Goal: Information Seeking & Learning: Compare options

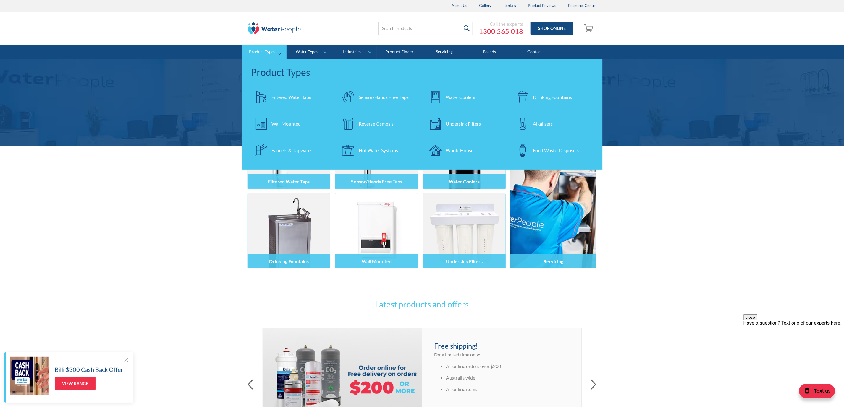
click at [529, 92] on div at bounding box center [522, 97] width 21 height 21
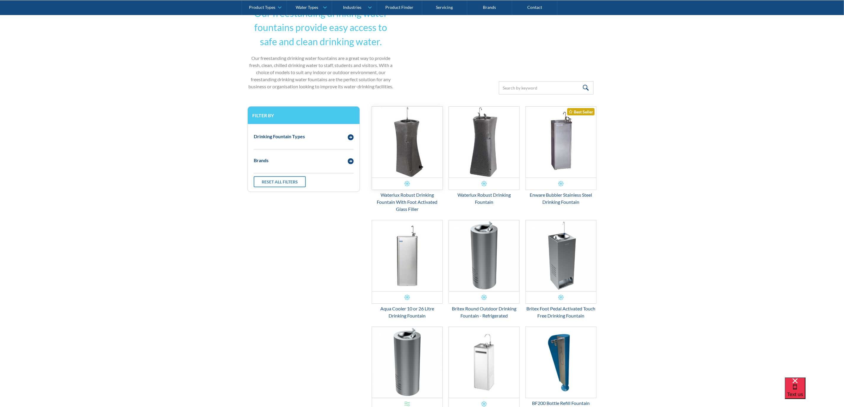
click at [398, 141] on img "Email Form 3" at bounding box center [407, 142] width 70 height 71
click at [462, 138] on img "Email Form 3" at bounding box center [484, 142] width 70 height 71
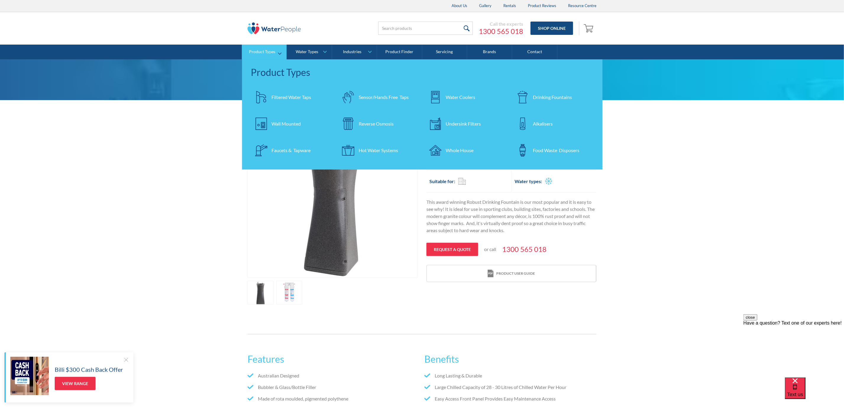
click at [472, 97] on div "Water Coolers" at bounding box center [461, 97] width 30 height 7
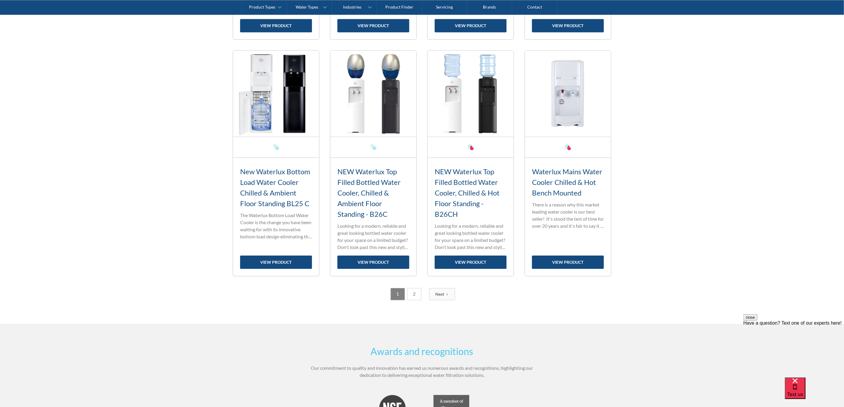
scroll to position [888, 0]
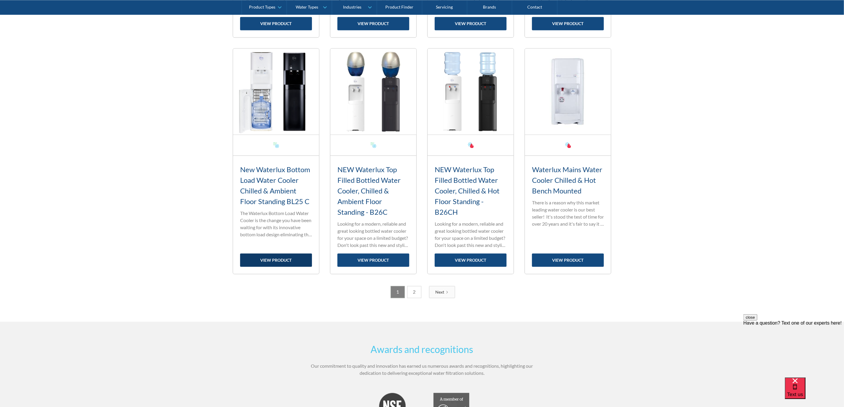
click at [278, 262] on link "view product" at bounding box center [276, 260] width 72 height 13
click at [377, 261] on link "view product" at bounding box center [373, 260] width 72 height 13
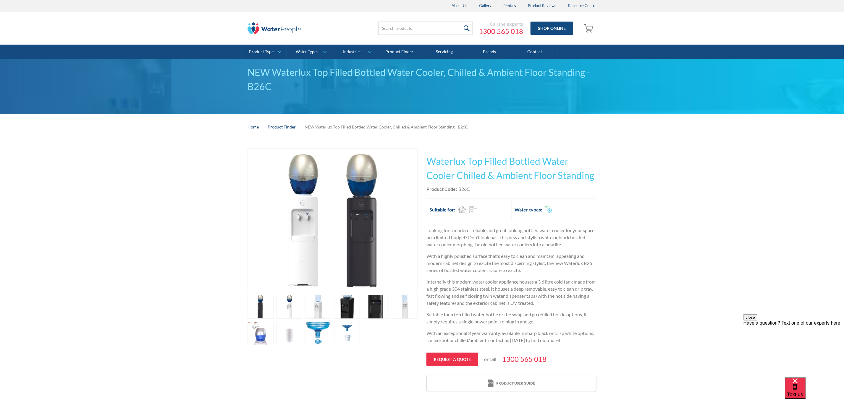
click at [149, 193] on div "Play video Fits Most Brands Best Seller No items found. This tap design is incl…" at bounding box center [422, 271] width 844 height 262
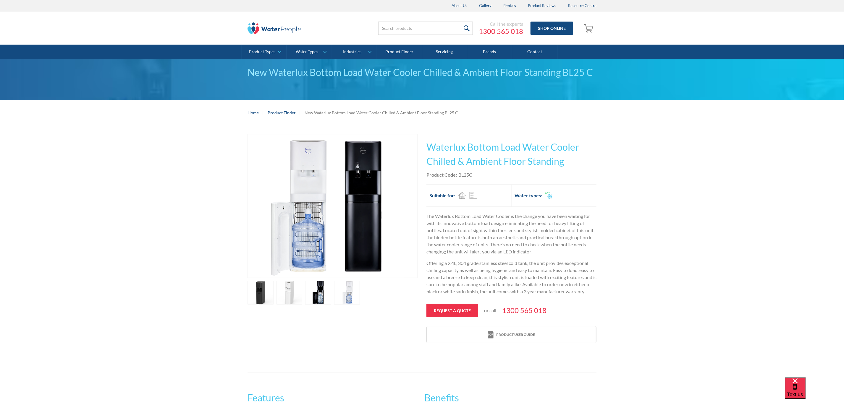
click at [315, 225] on img "open lightbox" at bounding box center [332, 206] width 143 height 143
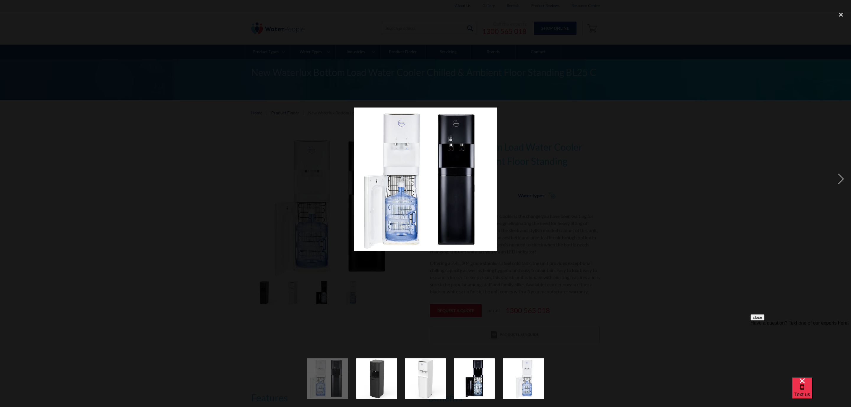
click at [607, 169] on div at bounding box center [425, 179] width 851 height 342
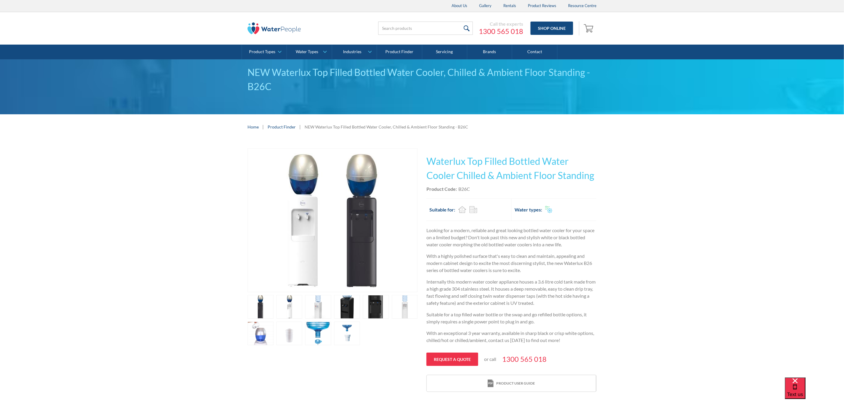
click at [266, 334] on link "open lightbox" at bounding box center [260, 334] width 26 height 24
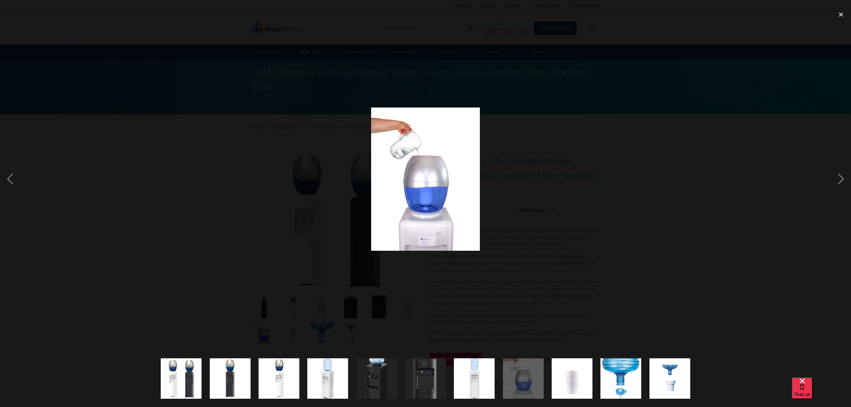
click at [272, 216] on div at bounding box center [425, 179] width 851 height 342
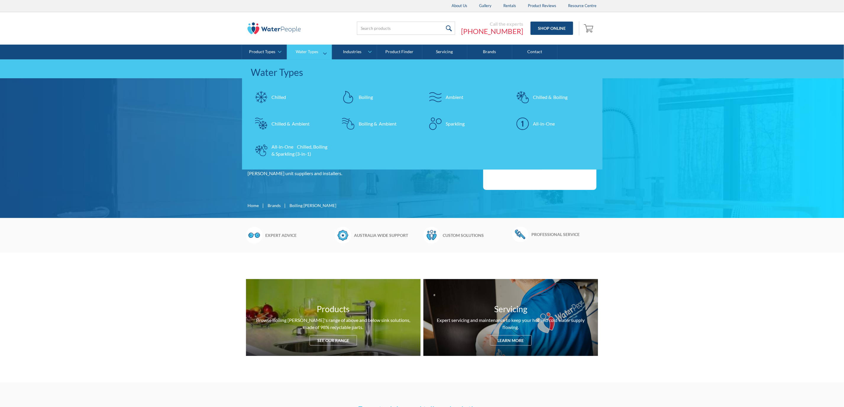
click at [280, 94] on div "Chilled" at bounding box center [278, 97] width 14 height 7
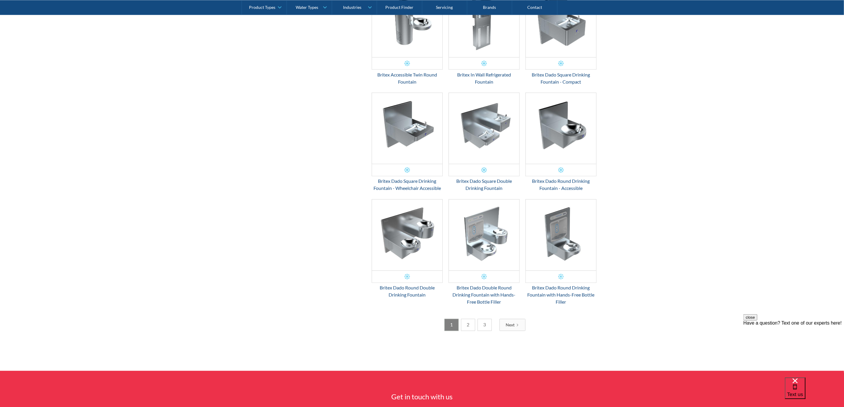
click at [466, 331] on link "2" at bounding box center [468, 325] width 14 height 12
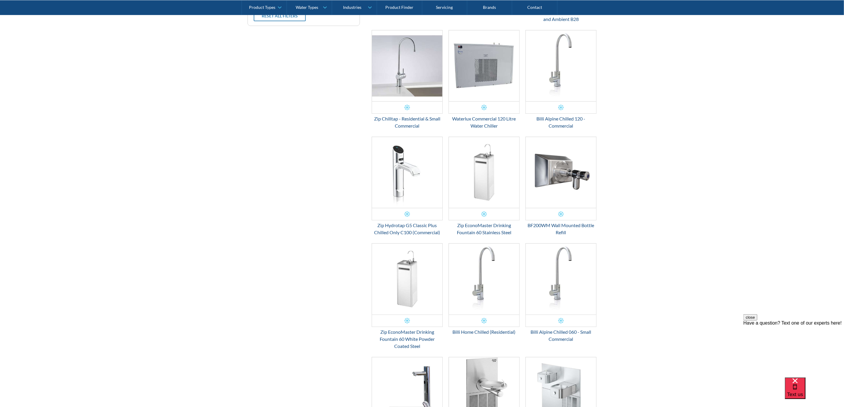
scroll to position [181, 0]
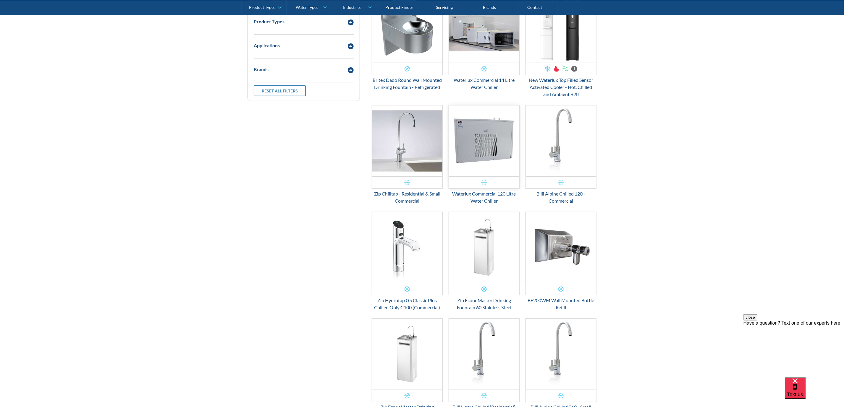
click at [474, 140] on img "Email Form 3" at bounding box center [484, 141] width 70 height 71
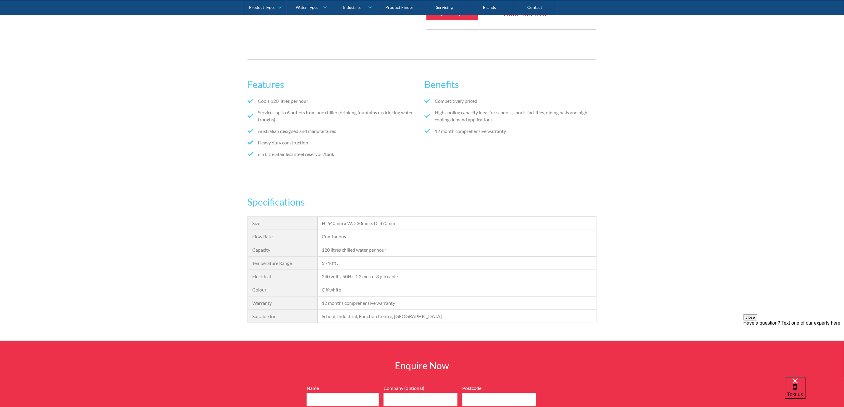
scroll to position [310, 0]
